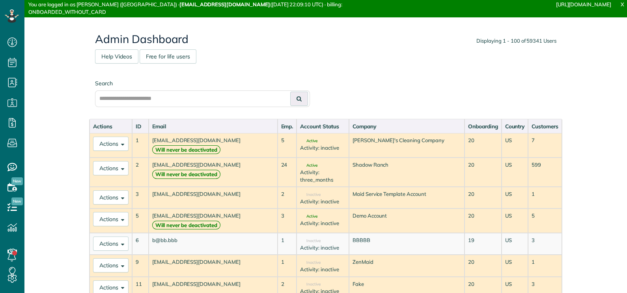
scroll to position [4, 4]
click at [189, 99] on input "text" at bounding box center [202, 98] width 215 height 17
paste input "**********"
type input "**********"
click at [297, 97] on icon at bounding box center [299, 99] width 5 height 6
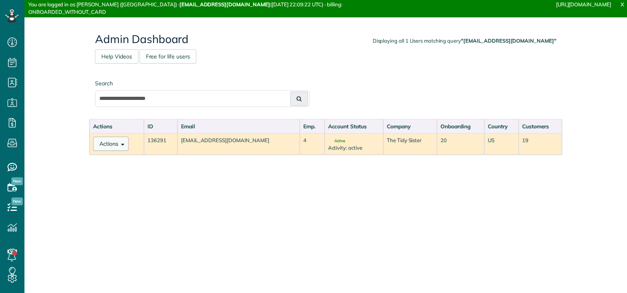
click at [105, 144] on button "Actions" at bounding box center [110, 143] width 35 height 14
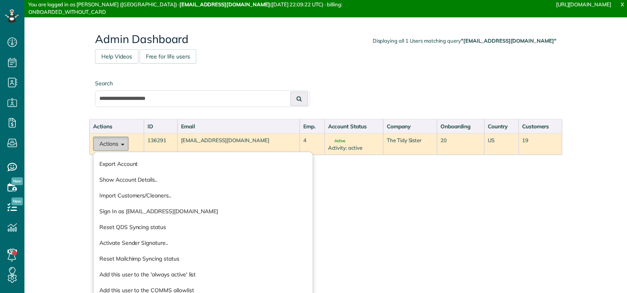
scroll to position [4, 4]
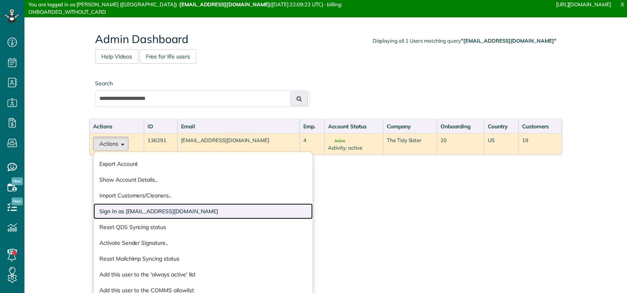
click at [152, 212] on link "Sign In as thetidysister@gmail.com" at bounding box center [202, 211] width 219 height 16
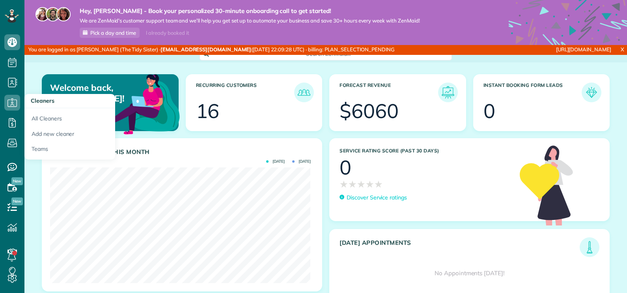
scroll to position [115, 260]
click at [10, 103] on icon at bounding box center [12, 103] width 16 height 16
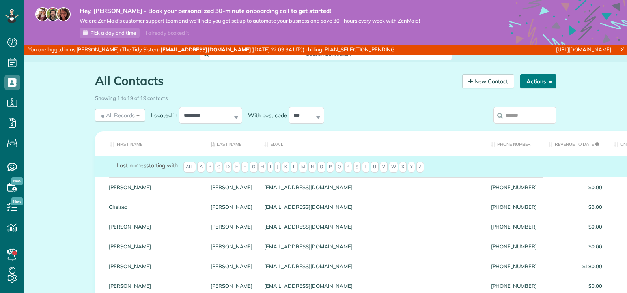
click at [542, 81] on button "Actions" at bounding box center [538, 81] width 36 height 14
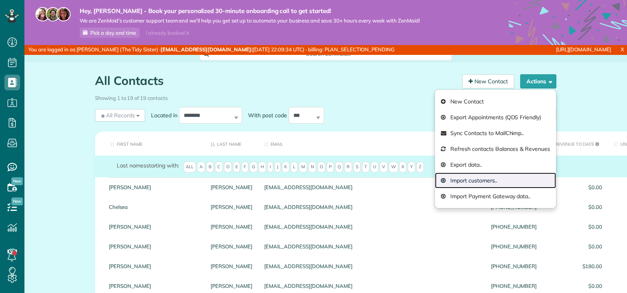
click at [472, 177] on link "Import customers.." at bounding box center [495, 180] width 121 height 16
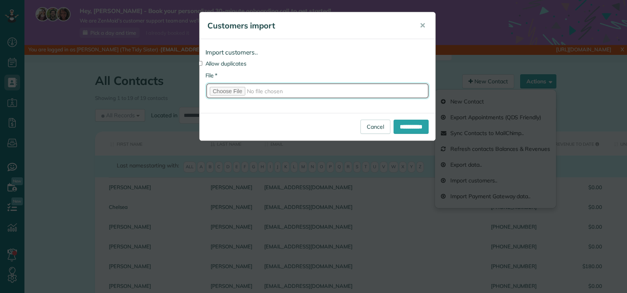
click at [236, 90] on input "* File" at bounding box center [317, 90] width 224 height 17
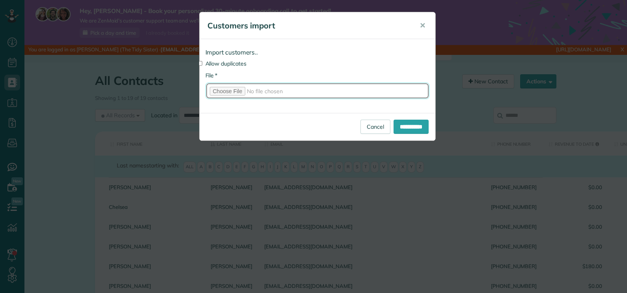
type input "**********"
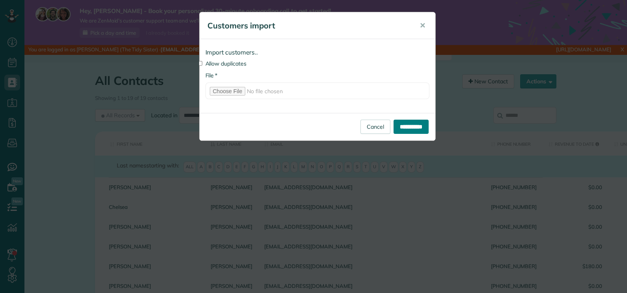
click at [413, 128] on input "**********" at bounding box center [411, 127] width 35 height 14
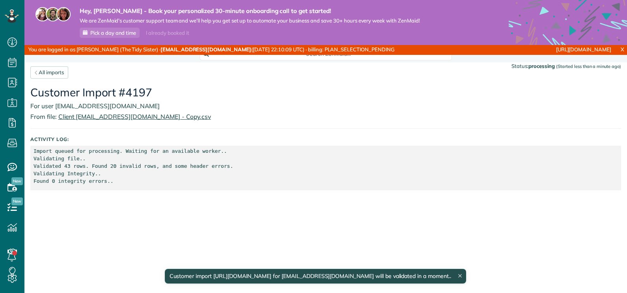
scroll to position [4, 4]
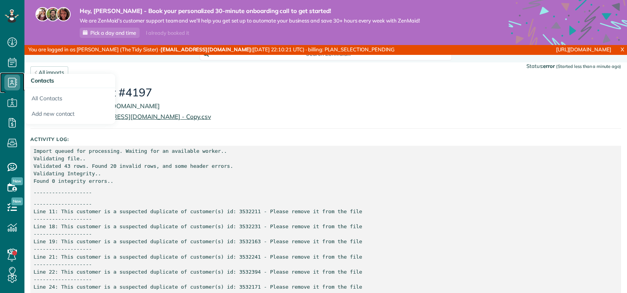
click at [8, 84] on use at bounding box center [12, 82] width 9 height 9
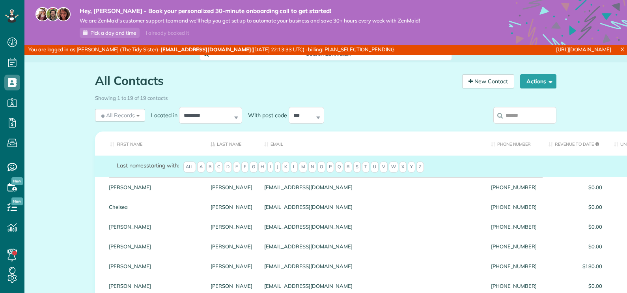
scroll to position [4, 4]
click at [538, 83] on button "Actions" at bounding box center [538, 81] width 36 height 14
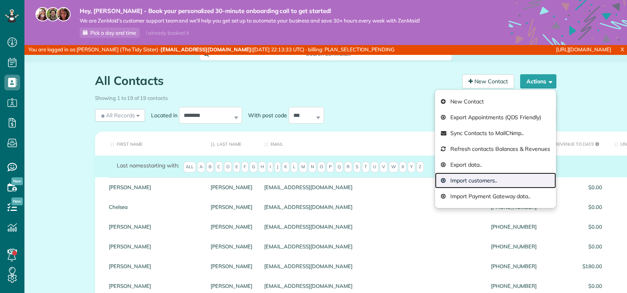
click at [461, 177] on link "Import customers.." at bounding box center [495, 180] width 121 height 16
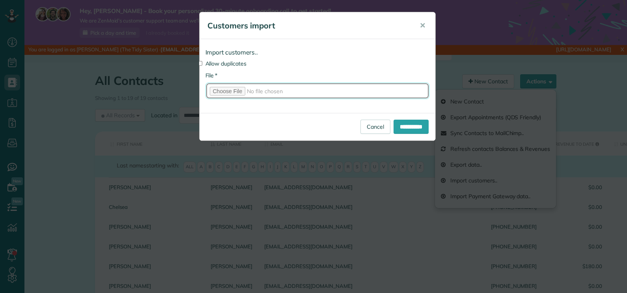
click at [237, 90] on input "* File" at bounding box center [317, 90] width 224 height 17
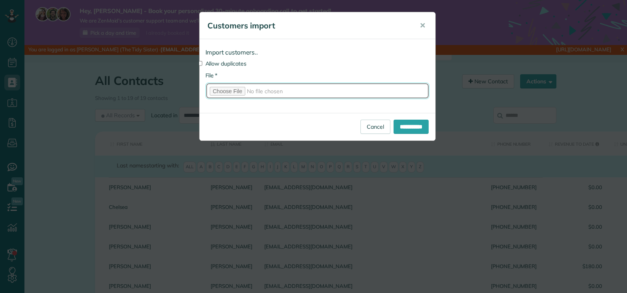
type input "**********"
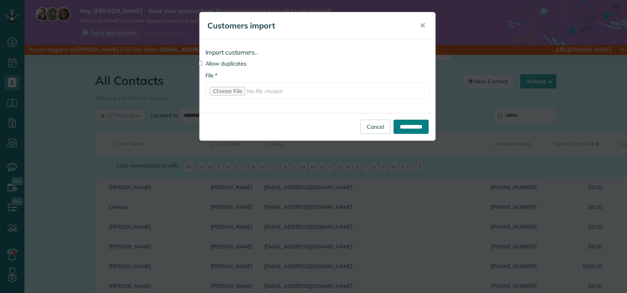
click at [407, 124] on input "**********" at bounding box center [411, 127] width 35 height 14
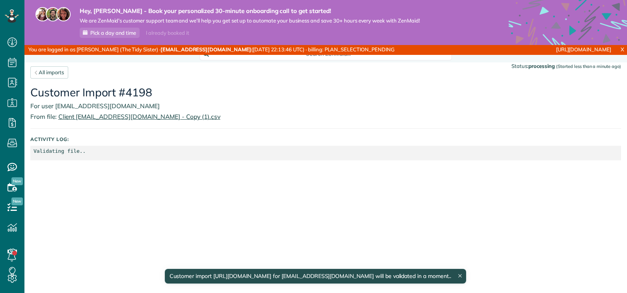
scroll to position [4, 4]
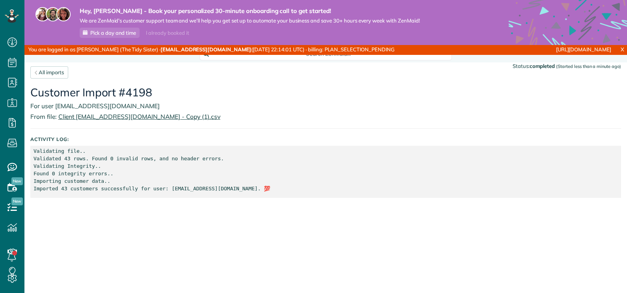
scroll to position [4, 4]
drag, startPoint x: 67, startPoint y: 157, endPoint x: 62, endPoint y: 157, distance: 5.1
click at [62, 157] on p "Validating file.. Validated 43 rows. Found 0 invalid rows, and no header errors…" at bounding box center [326, 169] width 585 height 45
drag, startPoint x: 224, startPoint y: 189, endPoint x: 160, endPoint y: 188, distance: 64.3
click at [160, 188] on p "Validating file.. Validated 43 rows. Found 0 invalid rows, and no header errors…" at bounding box center [326, 169] width 585 height 45
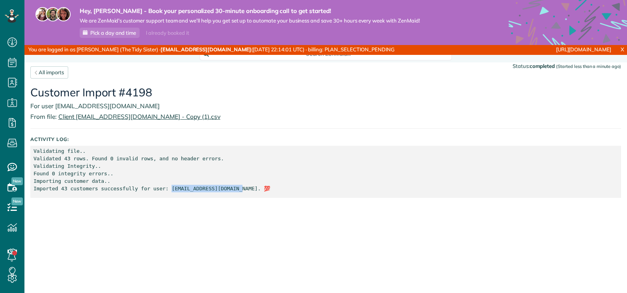
copy p "[EMAIL_ADDRESS][DOMAIN_NAME]"
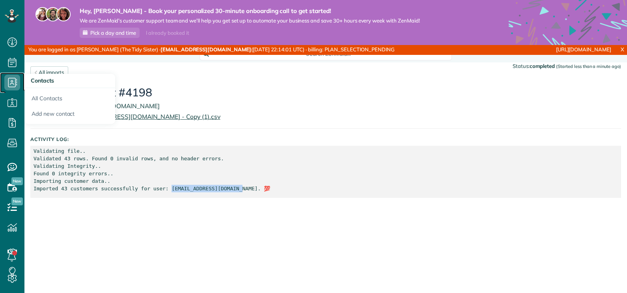
click at [16, 85] on icon at bounding box center [12, 83] width 16 height 16
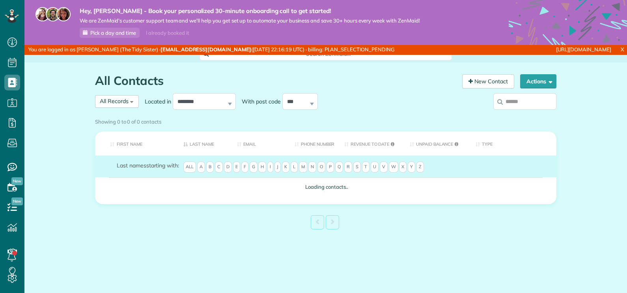
scroll to position [4, 4]
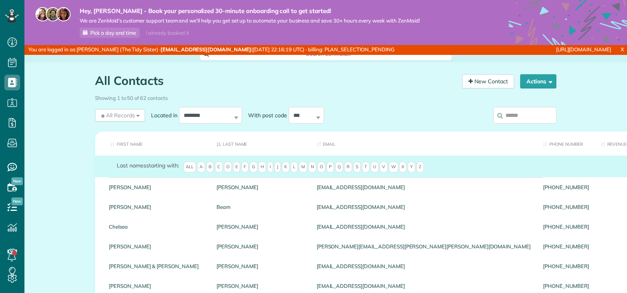
click at [501, 118] on input "search" at bounding box center [524, 115] width 63 height 17
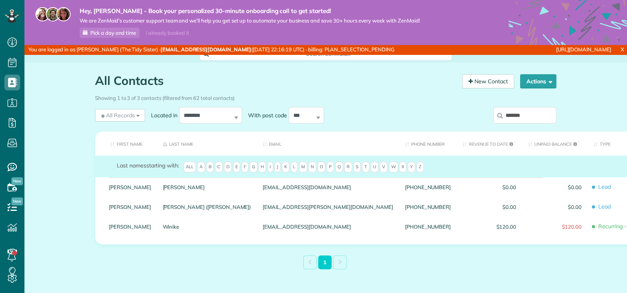
type input "*******"
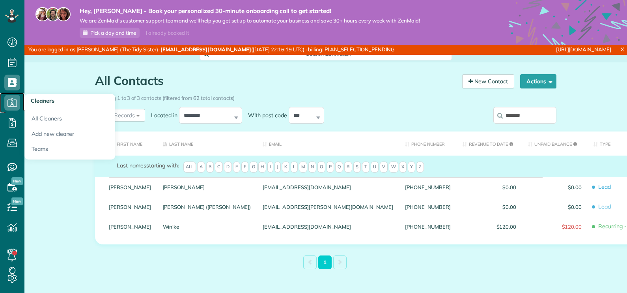
click at [18, 100] on icon at bounding box center [12, 103] width 16 height 16
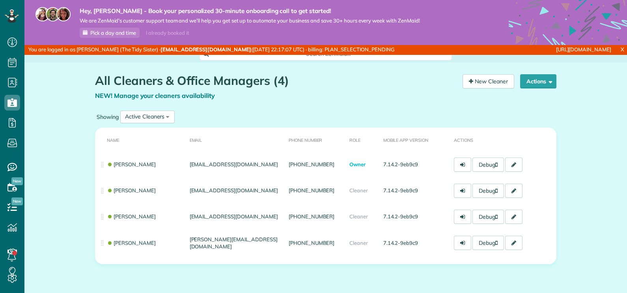
scroll to position [4, 4]
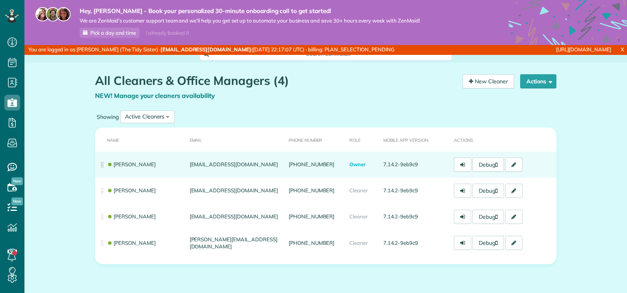
click at [150, 166] on td "Melissa Stiers" at bounding box center [141, 164] width 92 height 26
click at [220, 164] on td "[EMAIL_ADDRESS][DOMAIN_NAME]" at bounding box center [236, 164] width 99 height 26
click at [112, 164] on link "Melissa Stiers" at bounding box center [131, 164] width 49 height 6
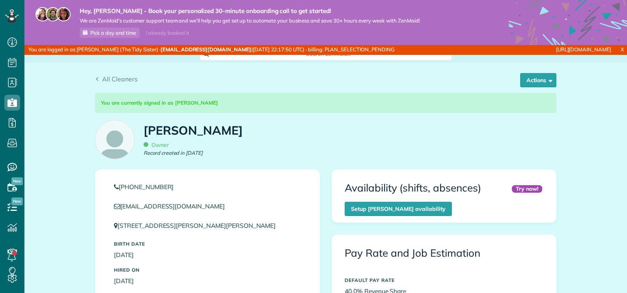
scroll to position [143, 0]
drag, startPoint x: 226, startPoint y: 133, endPoint x: 172, endPoint y: 129, distance: 53.8
click at [172, 129] on div "You are currently signed in as Melissa Stiers Melissa Stiers Owner Record creat…" at bounding box center [325, 130] width 473 height 80
drag, startPoint x: 172, startPoint y: 129, endPoint x: 231, endPoint y: 136, distance: 58.8
click at [231, 136] on div "You are currently signed in as Melissa Stiers Melissa Stiers Owner Record creat…" at bounding box center [325, 130] width 473 height 80
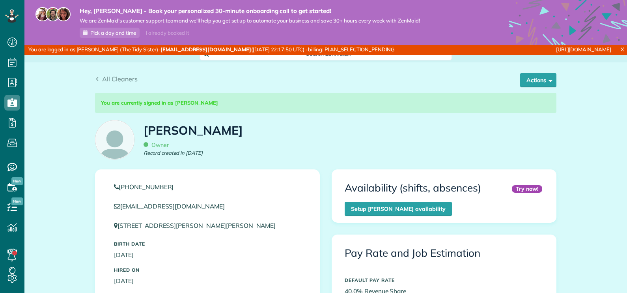
click at [197, 133] on h1 "Melissa Stiers" at bounding box center [193, 130] width 99 height 13
drag, startPoint x: 218, startPoint y: 131, endPoint x: 185, endPoint y: 130, distance: 32.7
click at [185, 130] on div "You are currently signed in as Melissa Stiers Melissa Stiers Owner Record creat…" at bounding box center [325, 130] width 473 height 80
drag, startPoint x: 185, startPoint y: 130, endPoint x: 202, endPoint y: 131, distance: 17.0
click at [202, 131] on h1 "Melissa Stiers" at bounding box center [193, 130] width 99 height 13
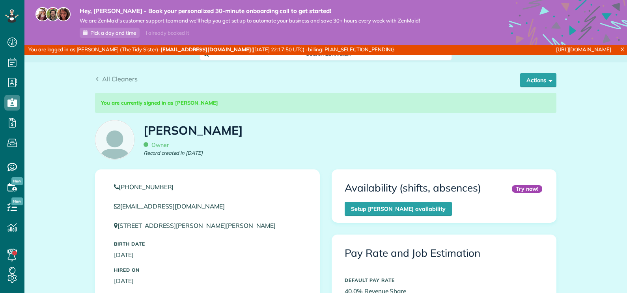
drag, startPoint x: 215, startPoint y: 130, endPoint x: 144, endPoint y: 130, distance: 71.4
click at [144, 130] on h1 "Melissa Stiers" at bounding box center [193, 130] width 99 height 13
copy h1 "Melissa Stiers"
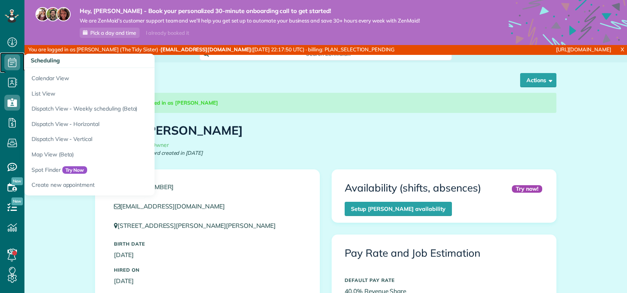
click at [15, 65] on icon at bounding box center [12, 62] width 16 height 16
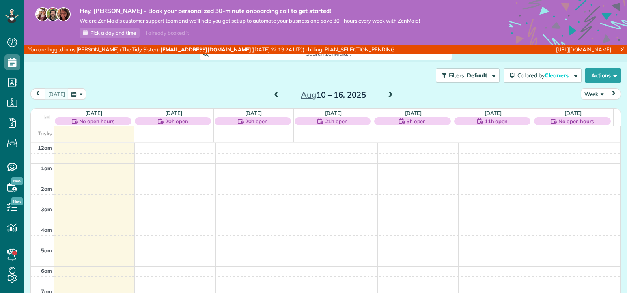
scroll to position [143, 0]
